Goal: Communication & Community: Answer question/provide support

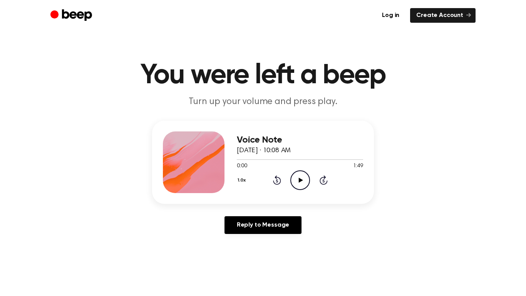
click at [305, 183] on icon "Play Audio" at bounding box center [300, 180] width 20 height 20
click at [298, 182] on icon "Play Audio" at bounding box center [300, 180] width 20 height 20
click at [267, 229] on link "Reply to Message" at bounding box center [262, 225] width 77 height 18
click at [306, 175] on icon "Play Audio" at bounding box center [300, 180] width 20 height 20
